Goal: Task Accomplishment & Management: Use online tool/utility

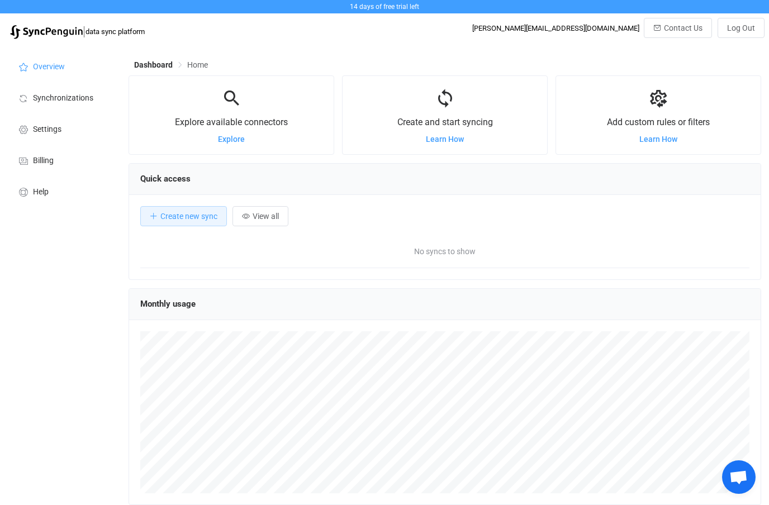
scroll to position [217, 633]
click at [443, 140] on span "Learn How" at bounding box center [445, 139] width 38 height 9
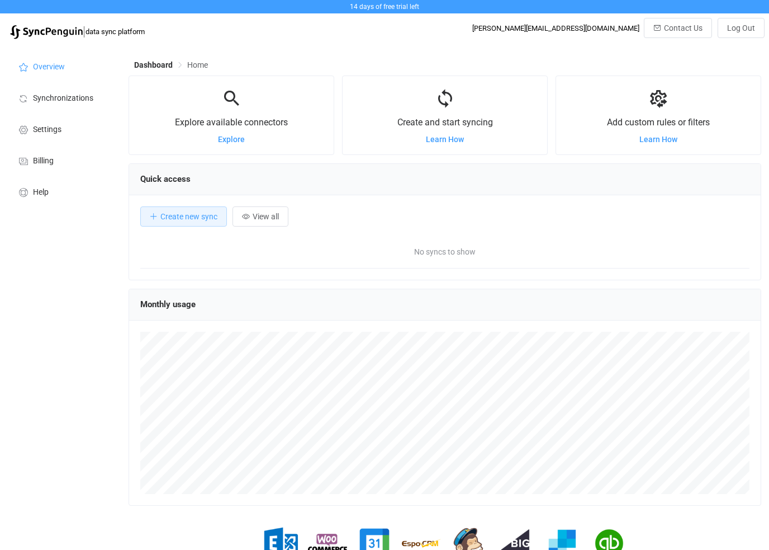
scroll to position [217, 633]
click at [192, 221] on span "Create new sync" at bounding box center [188, 216] width 57 height 9
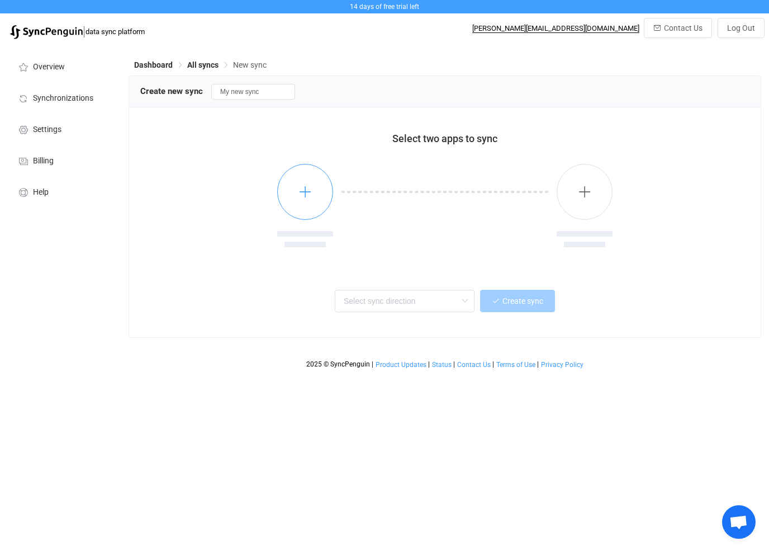
click at [309, 203] on button "button" at bounding box center [305, 192] width 56 height 56
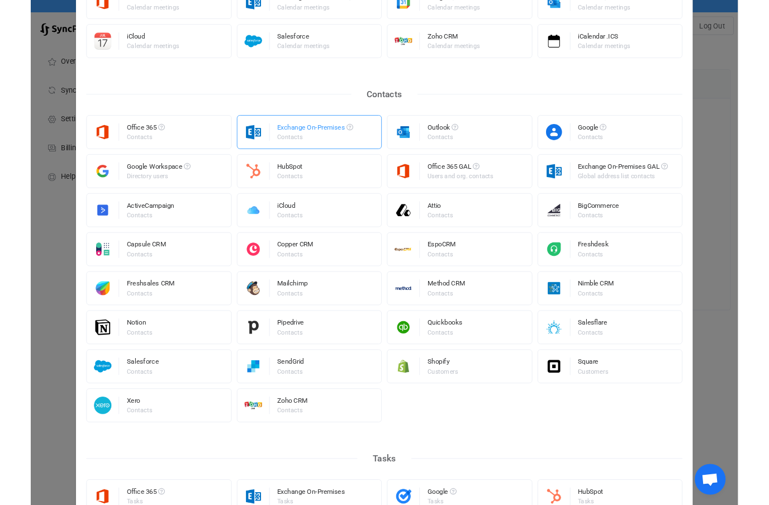
scroll to position [257, 0]
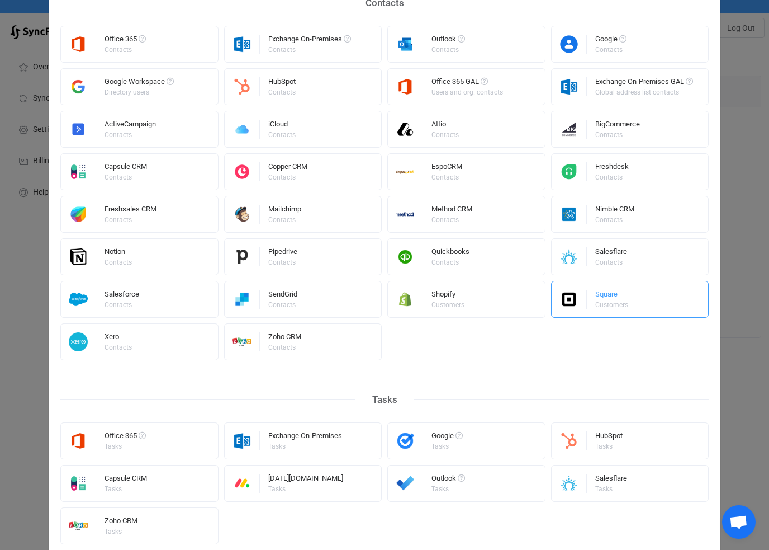
click at [601, 302] on div "Customers" at bounding box center [611, 304] width 33 height 7
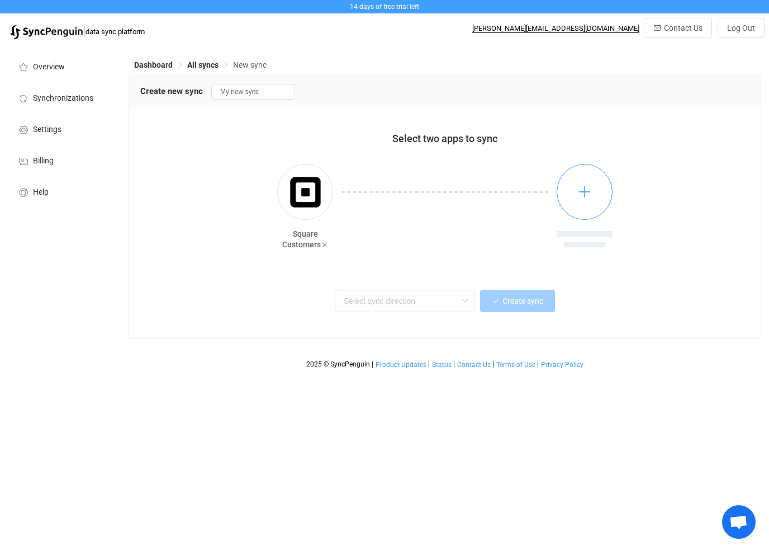
click at [584, 198] on icon "button" at bounding box center [585, 192] width 14 height 14
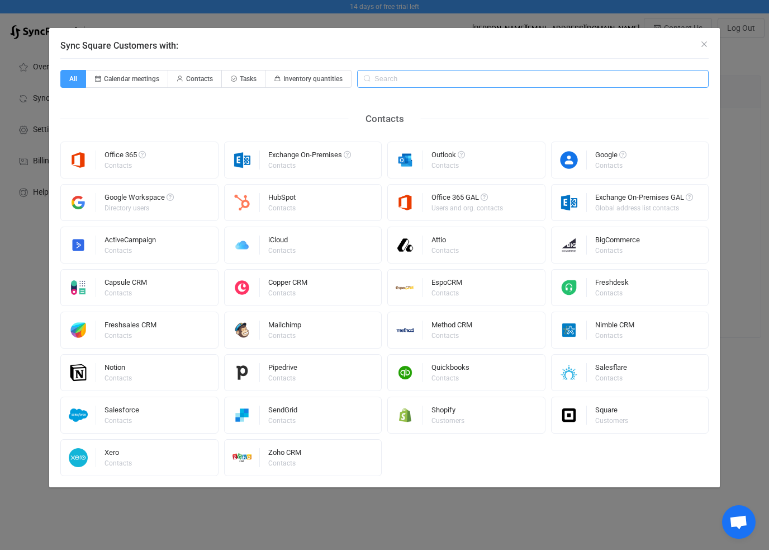
click at [427, 81] on input "Sync Square Customers with:" at bounding box center [533, 79] width 352 height 18
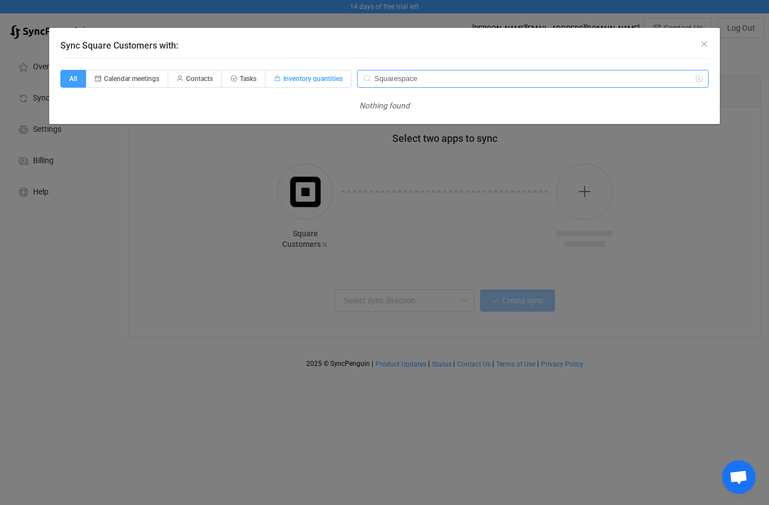
type input "Squarespace"
click at [304, 79] on span "Inventory quantities" at bounding box center [312, 79] width 59 height 8
click at [276, 79] on input "Inventory quantities" at bounding box center [271, 75] width 7 height 7
radio input "true"
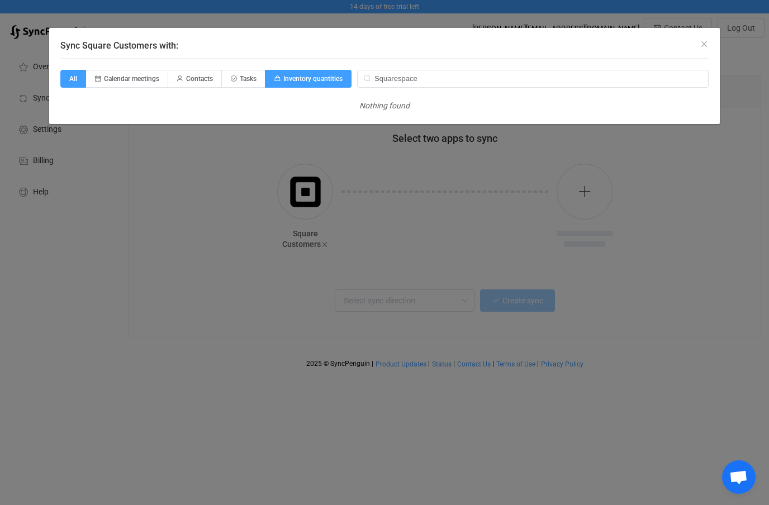
radio input "false"
click at [707, 45] on icon "Close" at bounding box center [704, 44] width 9 height 9
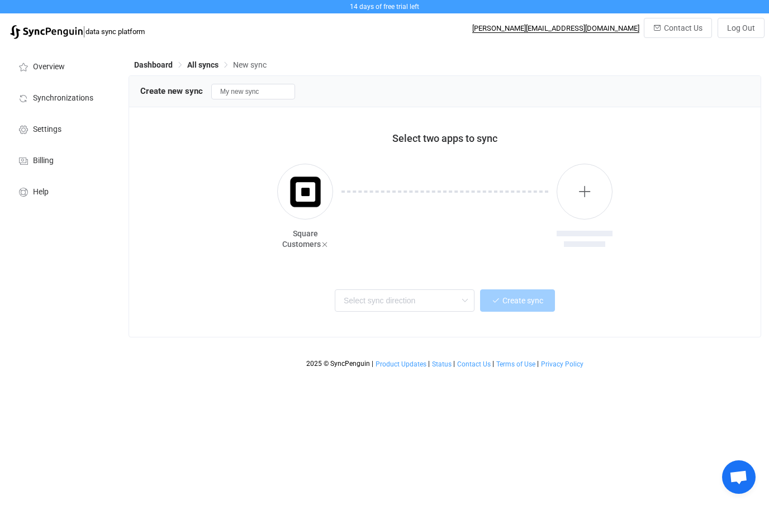
click at [310, 196] on img "button" at bounding box center [306, 192] width 42 height 42
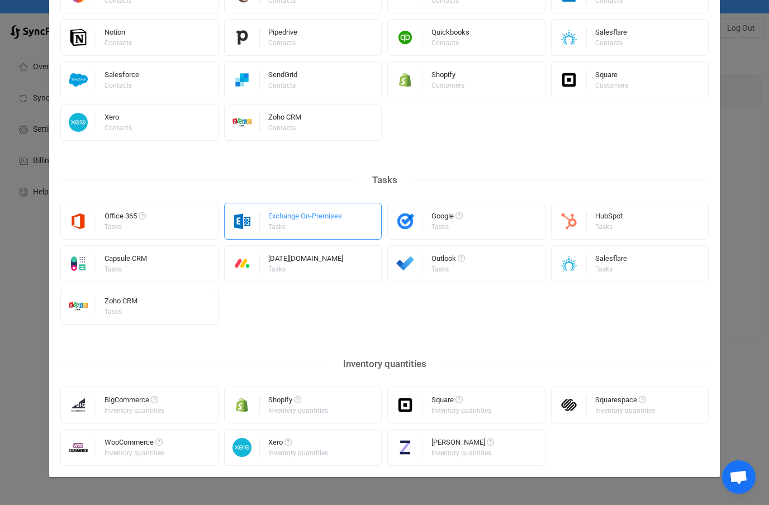
scroll to position [476, 0]
click at [437, 409] on div "Inventory quantities" at bounding box center [462, 411] width 60 height 7
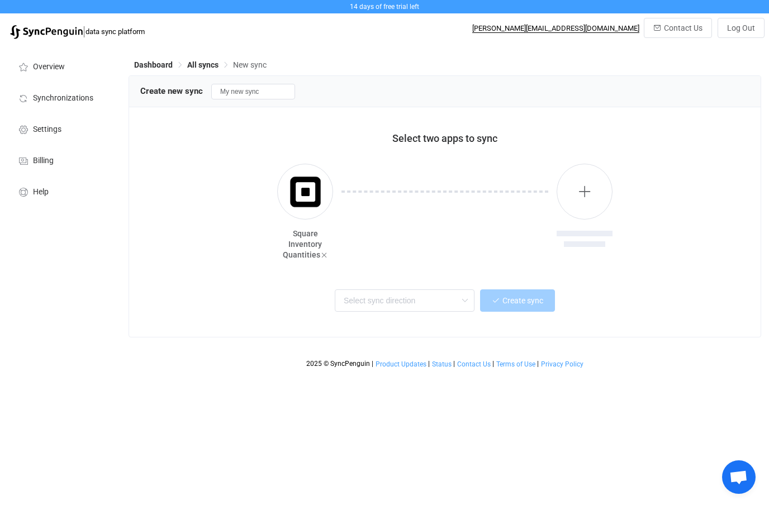
click at [588, 204] on button "button" at bounding box center [585, 192] width 56 height 56
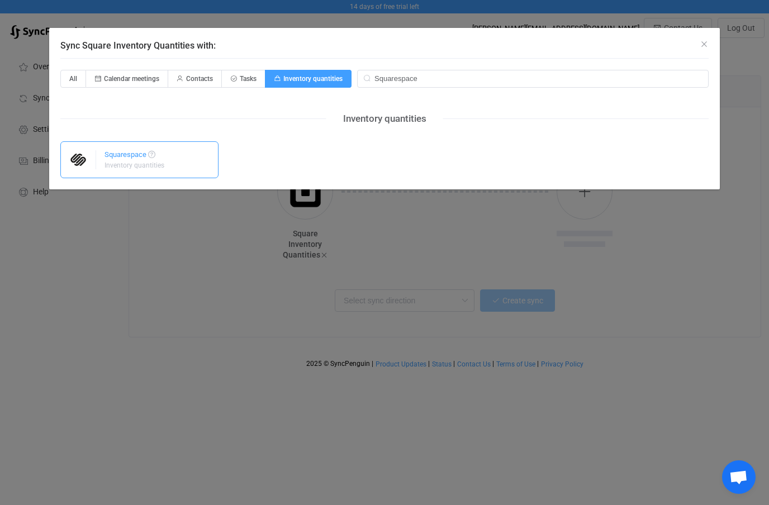
click at [123, 170] on div "Squarespace Inventory quantities" at bounding box center [136, 159] width 62 height 29
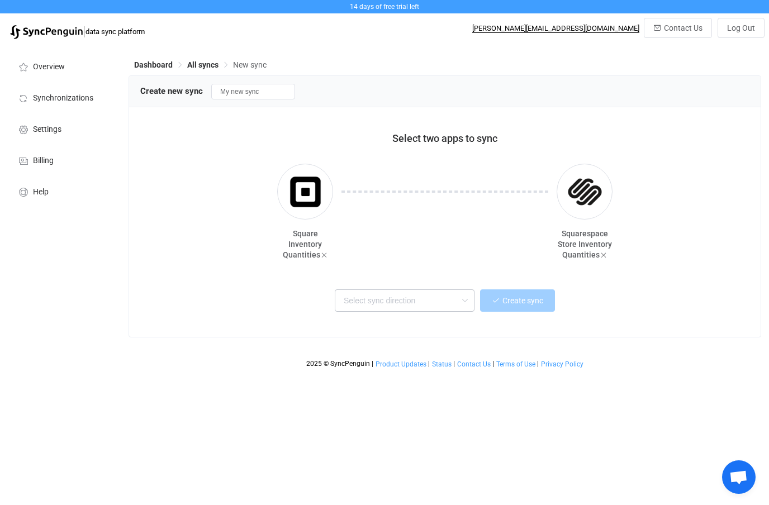
click at [465, 305] on icon at bounding box center [465, 301] width 14 height 22
click at [441, 371] on span "One or multiple one-way syncs" at bounding box center [395, 374] width 97 height 12
type input "Square → Squarespace"
click at [521, 299] on span "Create sync" at bounding box center [523, 300] width 41 height 9
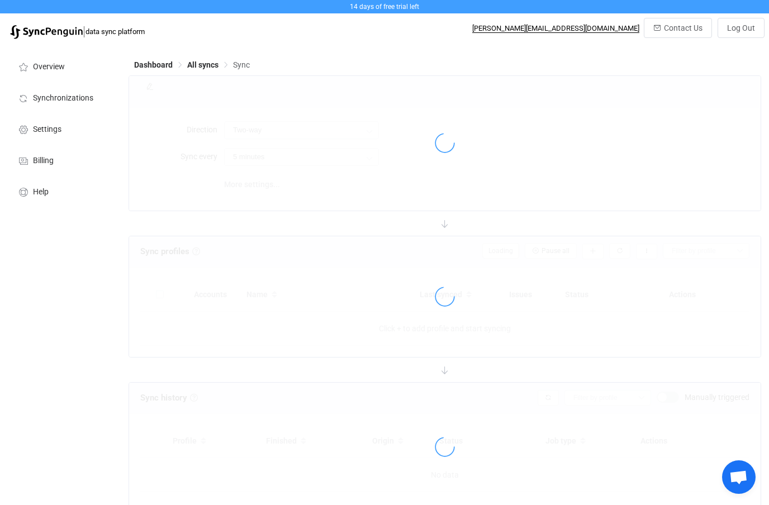
type input "Square → Squarespace"
type input "10 minutes"
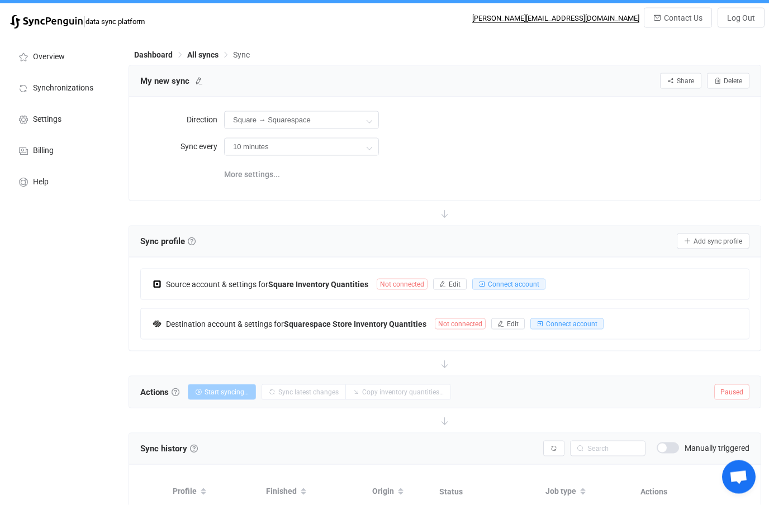
scroll to position [11, 0]
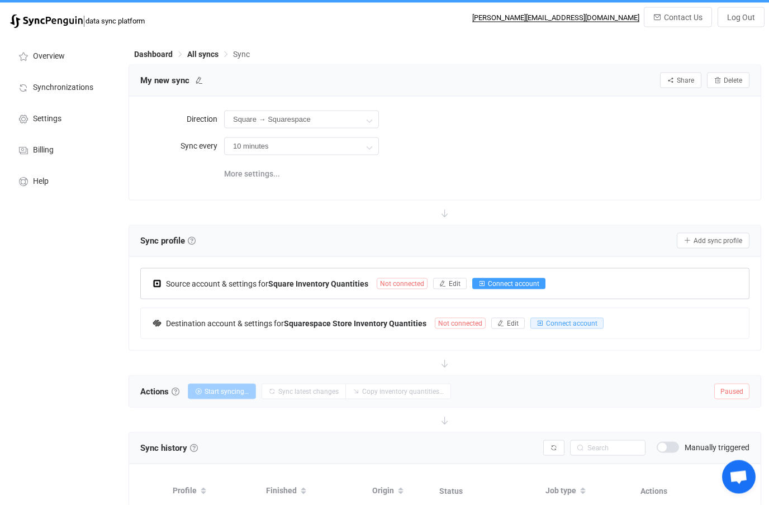
click at [493, 285] on span "Connect account" at bounding box center [513, 284] width 51 height 8
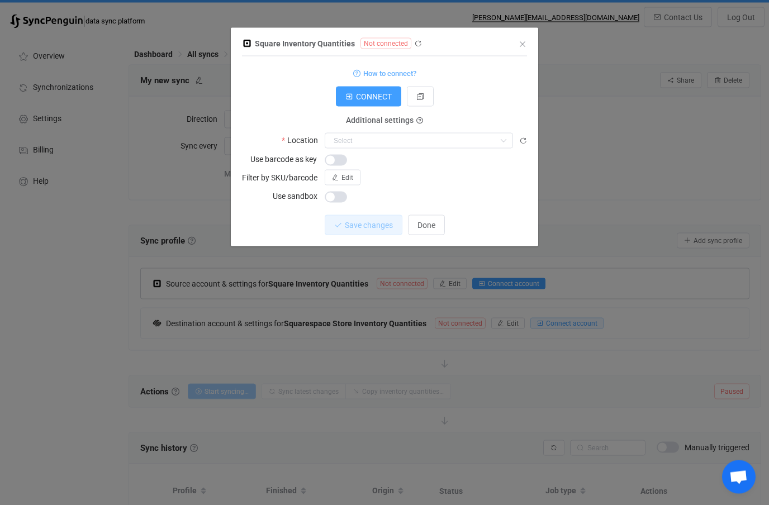
scroll to position [57, 0]
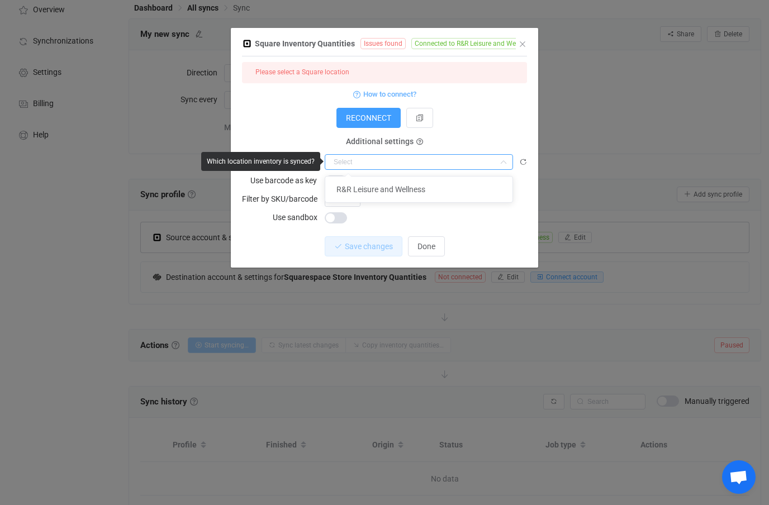
click at [453, 163] on input "dialog" at bounding box center [419, 162] width 188 height 16
click at [425, 187] on span "R&R Leisure and Wellness" at bounding box center [381, 189] width 89 height 9
type input "R&R Leisure and Wellness"
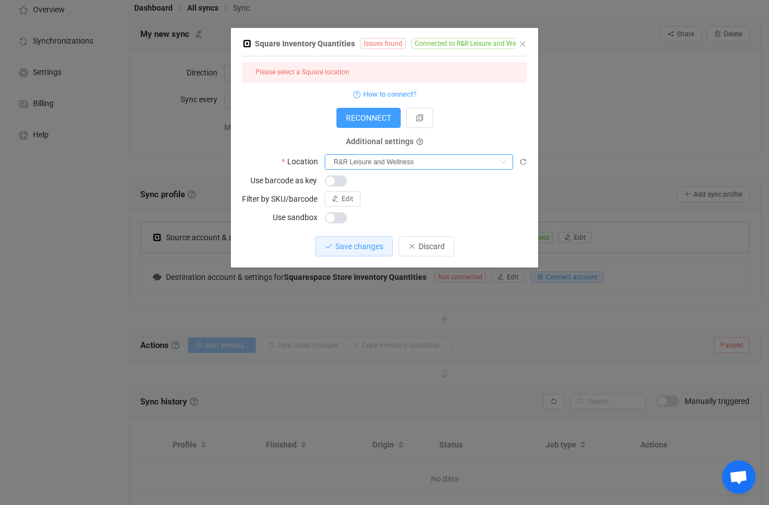
scroll to position [56, 0]
click at [357, 248] on span "Save changes" at bounding box center [359, 246] width 48 height 9
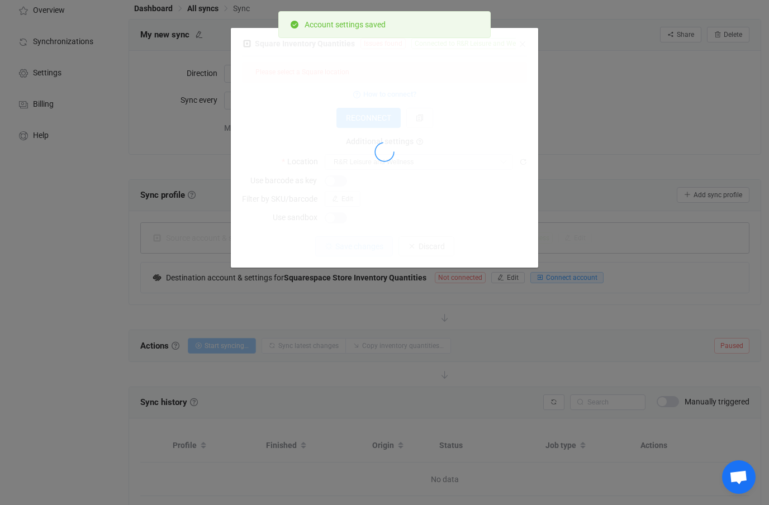
scroll to position [57, 0]
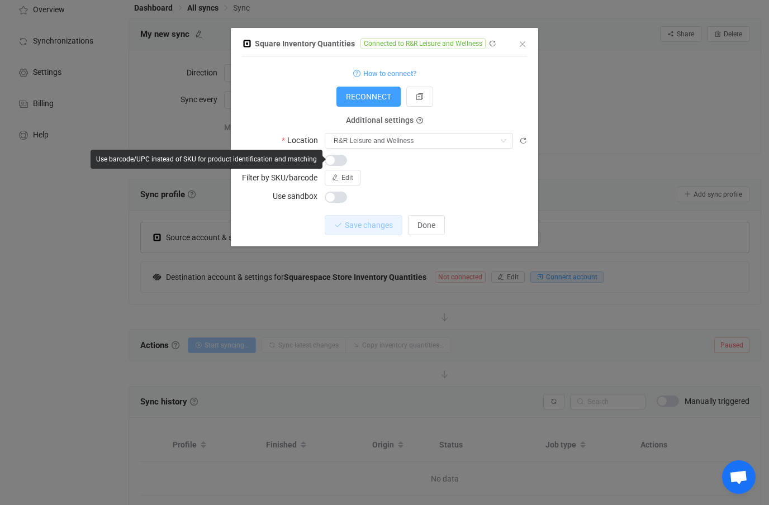
click at [330, 158] on span "dialog" at bounding box center [336, 160] width 22 height 11
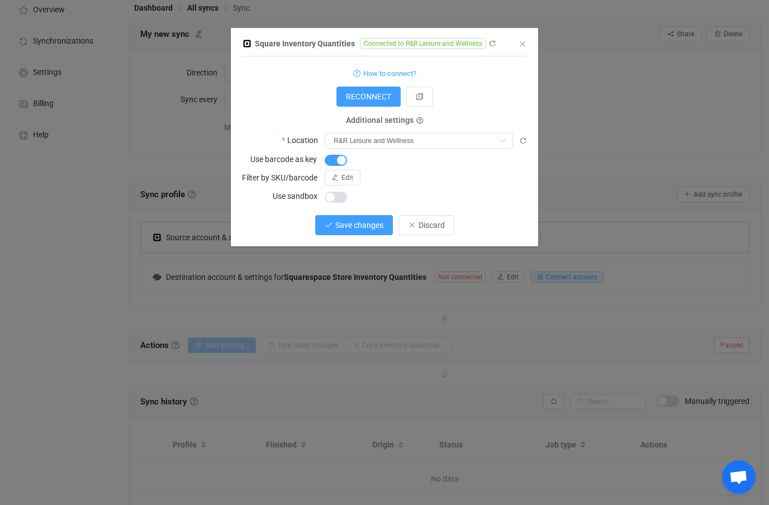
click at [351, 225] on span "Save changes" at bounding box center [359, 225] width 48 height 9
click at [426, 225] on span "Done" at bounding box center [427, 225] width 18 height 9
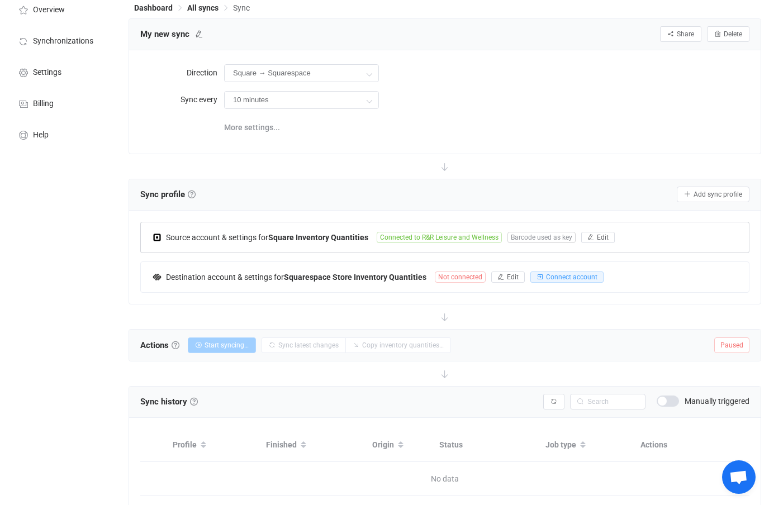
click at [452, 276] on span "Not connected" at bounding box center [460, 277] width 51 height 11
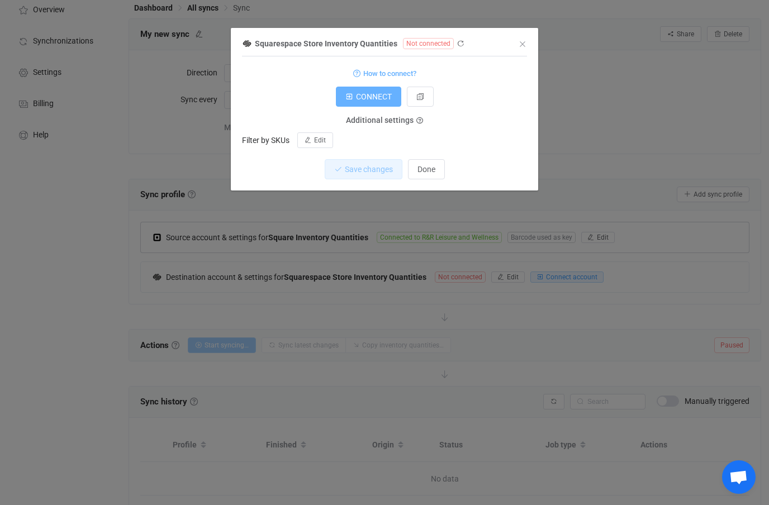
click at [364, 98] on span "CONNECT" at bounding box center [374, 96] width 36 height 9
click at [428, 173] on span "Done" at bounding box center [427, 169] width 18 height 9
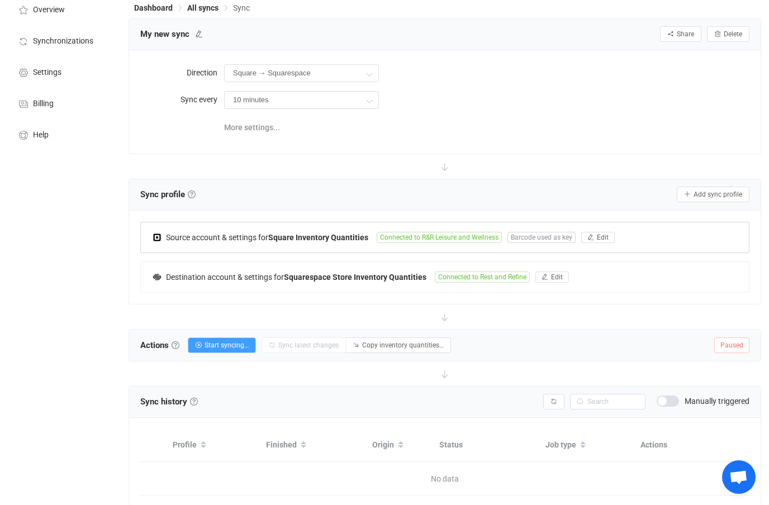
click at [208, 344] on span "Start syncing…" at bounding box center [227, 346] width 44 height 8
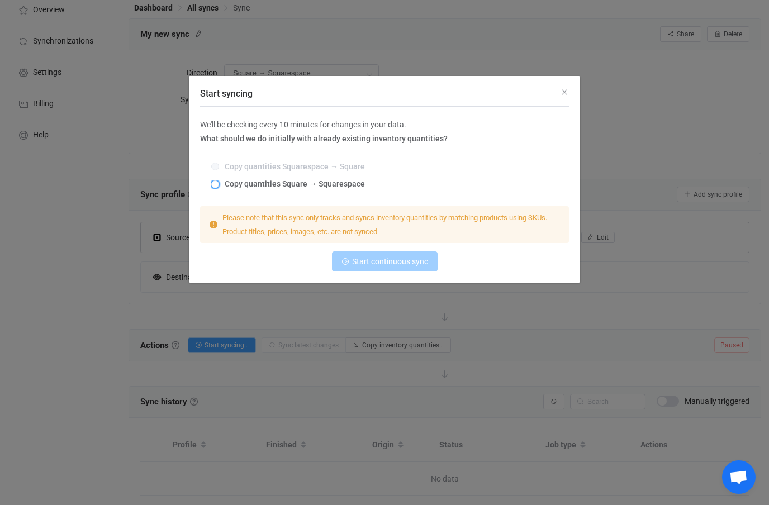
click at [247, 188] on span "Copy quantities Square → Squarespace" at bounding box center [292, 183] width 146 height 9
click at [219, 190] on input "Copy quantities Square → Squarespace" at bounding box center [215, 185] width 8 height 9
radio input "true"
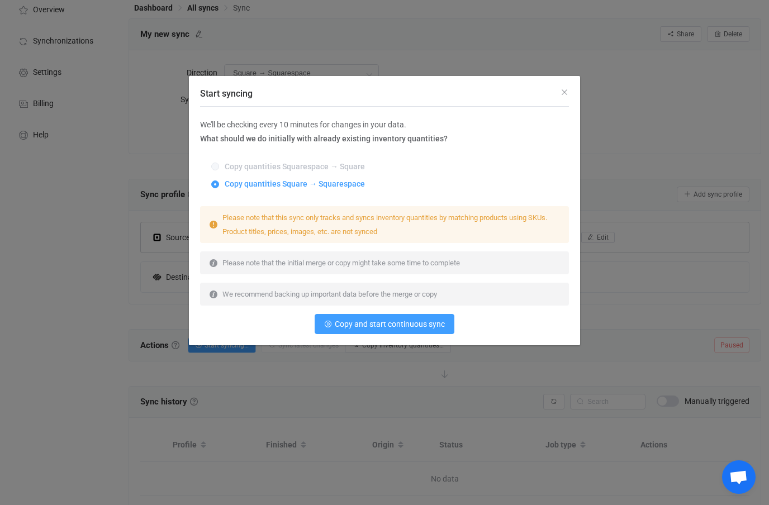
scroll to position [56, 0]
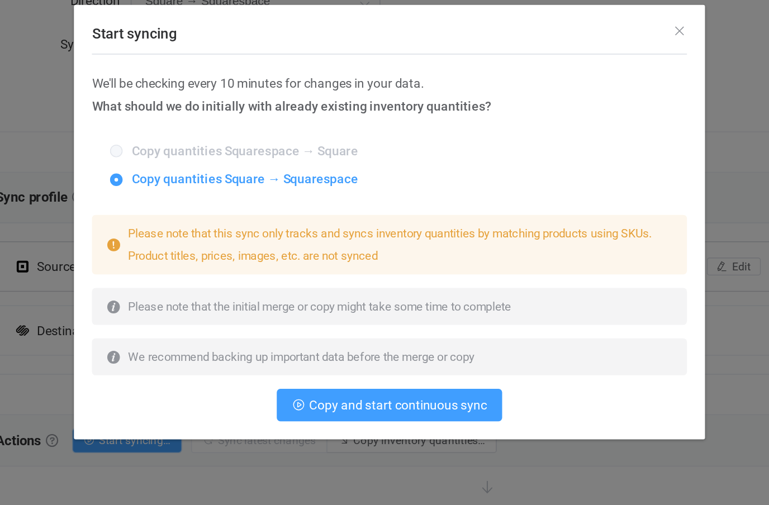
click at [335, 320] on span "Copy and start continuous sync" at bounding box center [390, 324] width 110 height 9
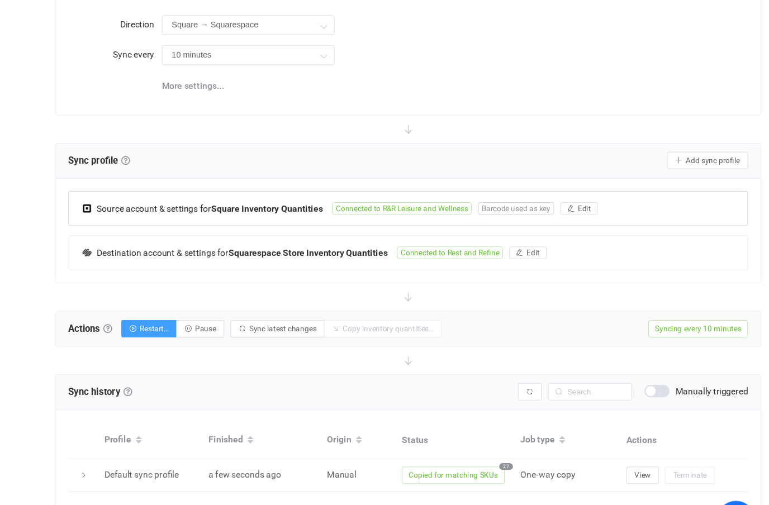
scroll to position [100, 0]
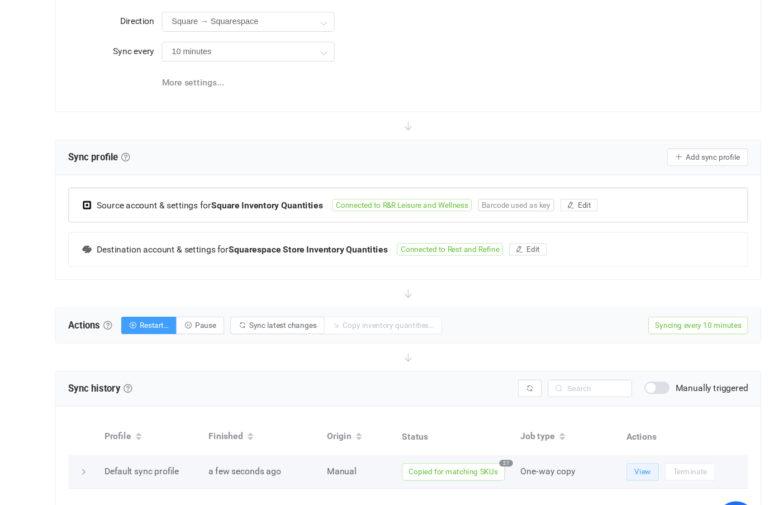
click at [648, 431] on span "View" at bounding box center [655, 435] width 15 height 8
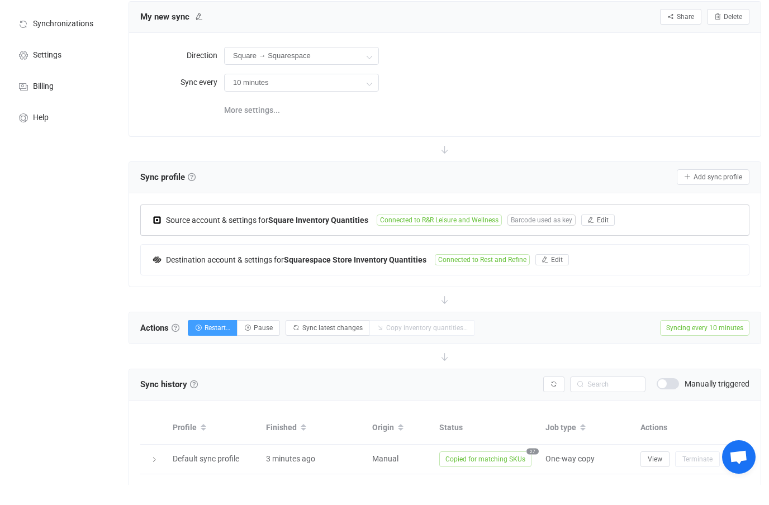
scroll to position [0, 0]
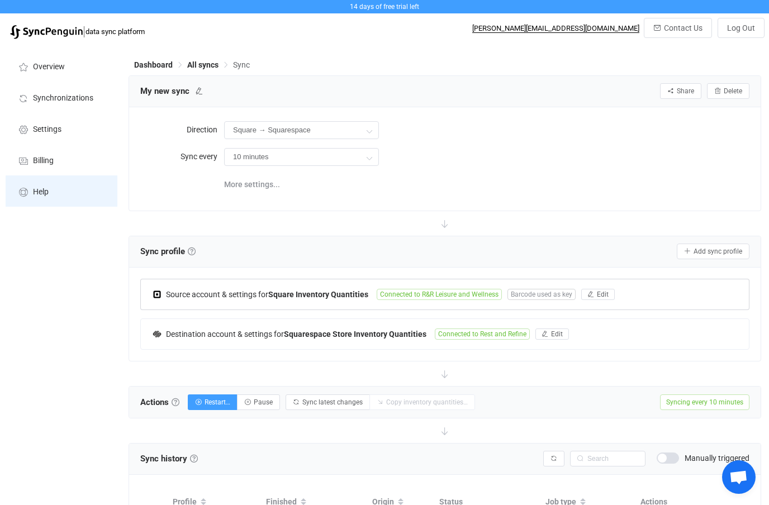
click at [45, 201] on li "Help" at bounding box center [62, 191] width 112 height 31
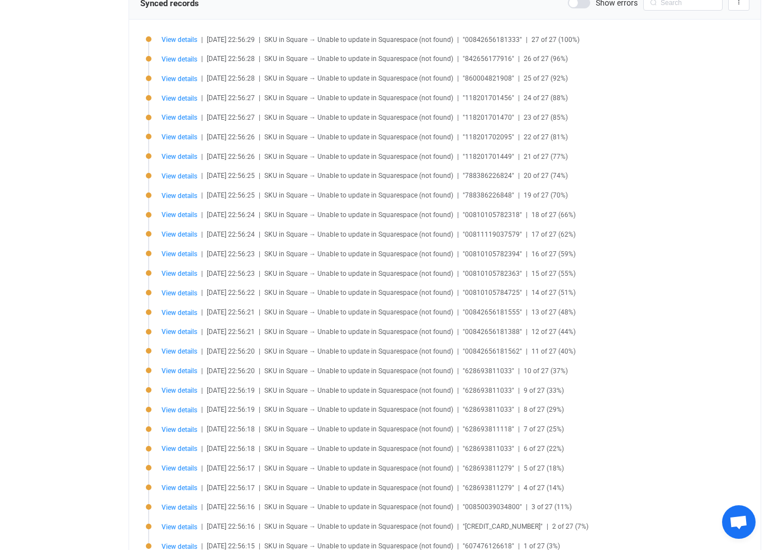
scroll to position [346, 0]
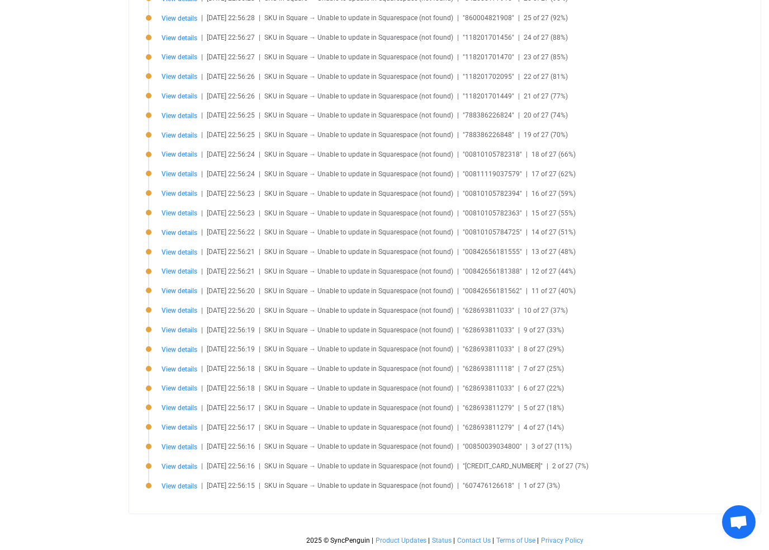
click at [172, 486] on span "View details" at bounding box center [180, 486] width 36 height 8
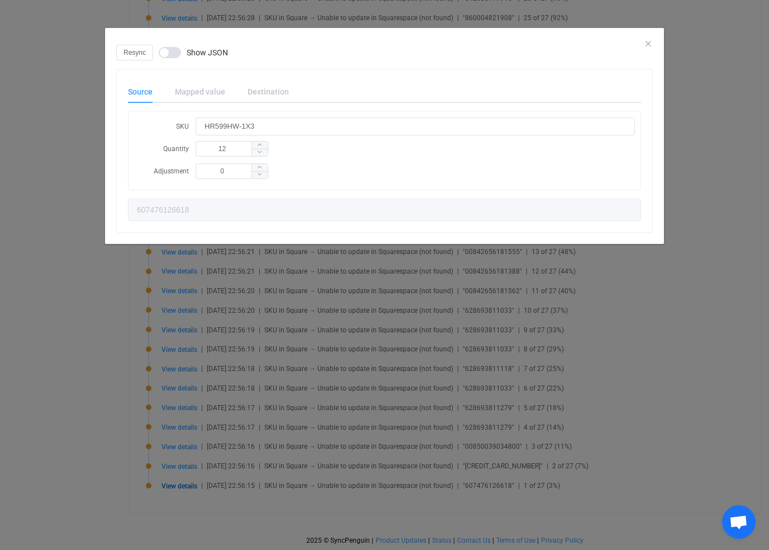
click at [214, 89] on div "Mapped value" at bounding box center [200, 92] width 73 height 22
click at [166, 55] on span "dialog" at bounding box center [170, 52] width 22 height 11
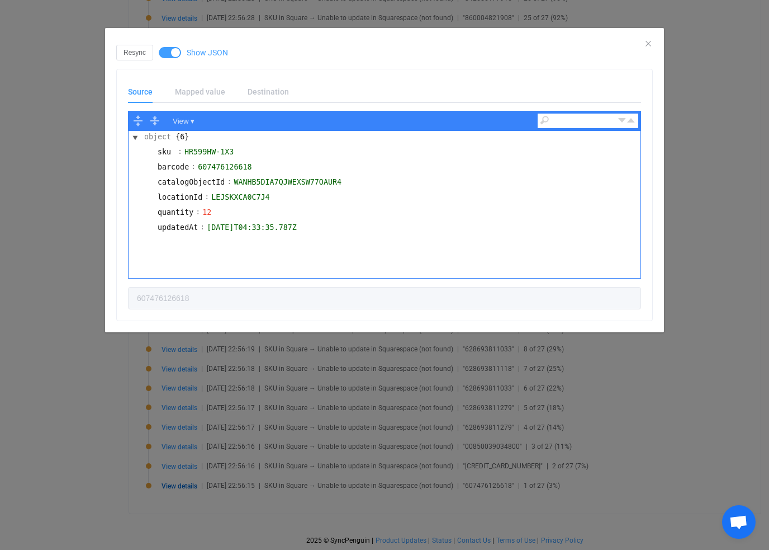
click at [172, 55] on span "dialog" at bounding box center [170, 52] width 22 height 11
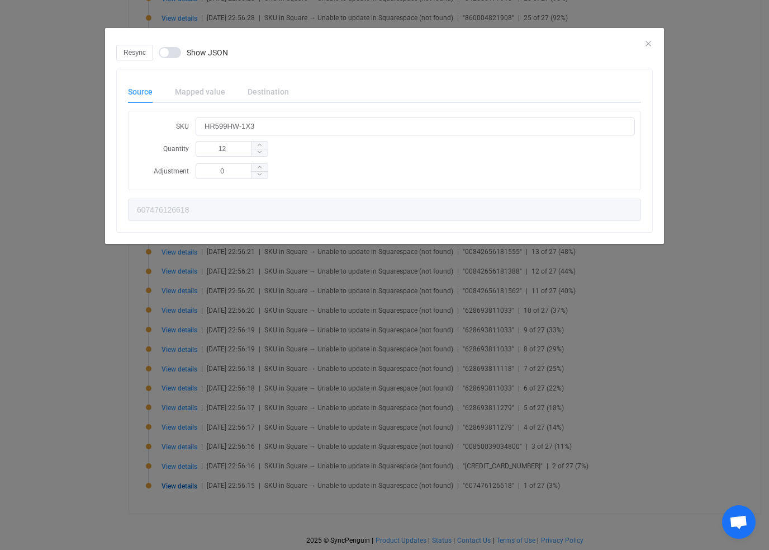
click at [85, 315] on div "Resync Show JSON Source Mapped value Destination SKU HR599HW-1X3 Quantity 12 Ad…" at bounding box center [384, 275] width 769 height 550
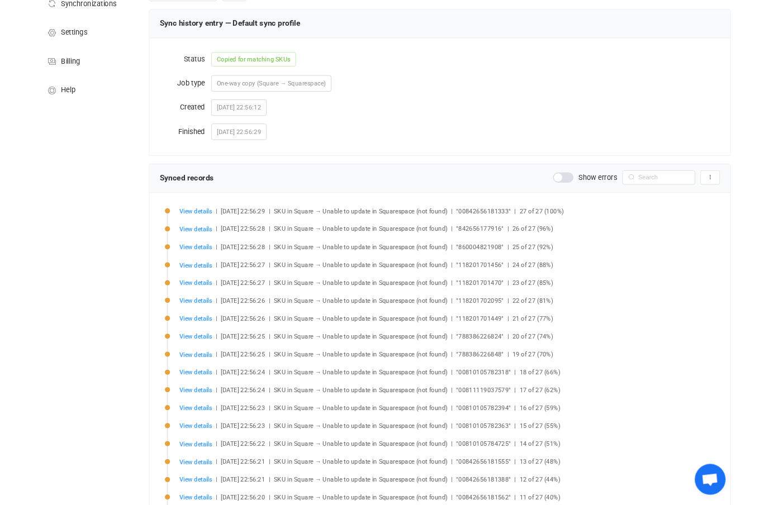
scroll to position [0, 0]
